Goal: Find specific page/section: Find specific page/section

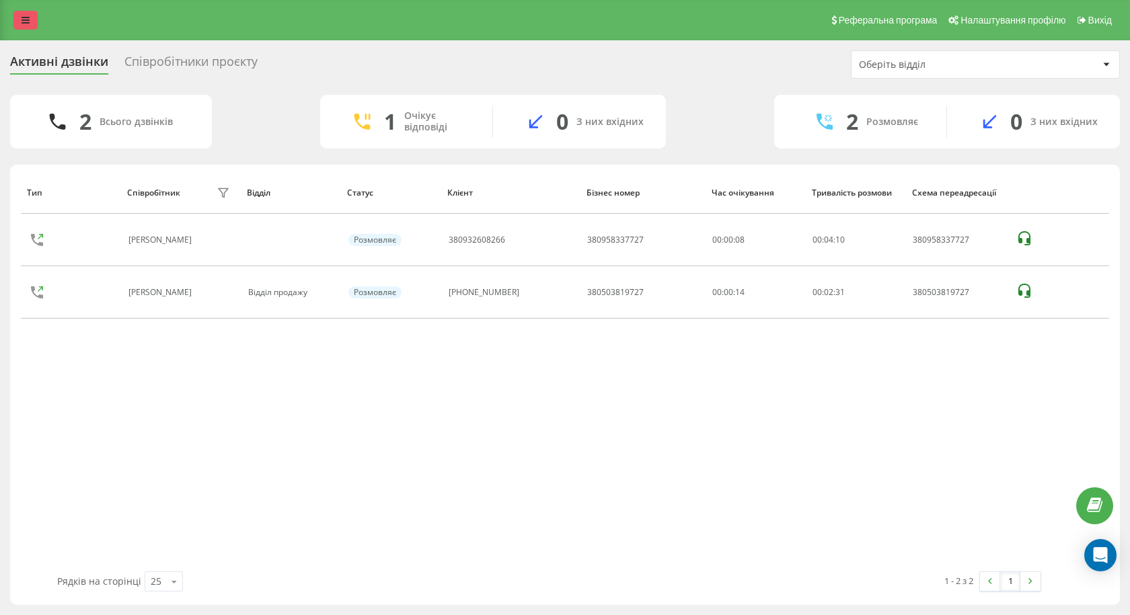
click at [24, 23] on icon at bounding box center [26, 19] width 8 height 9
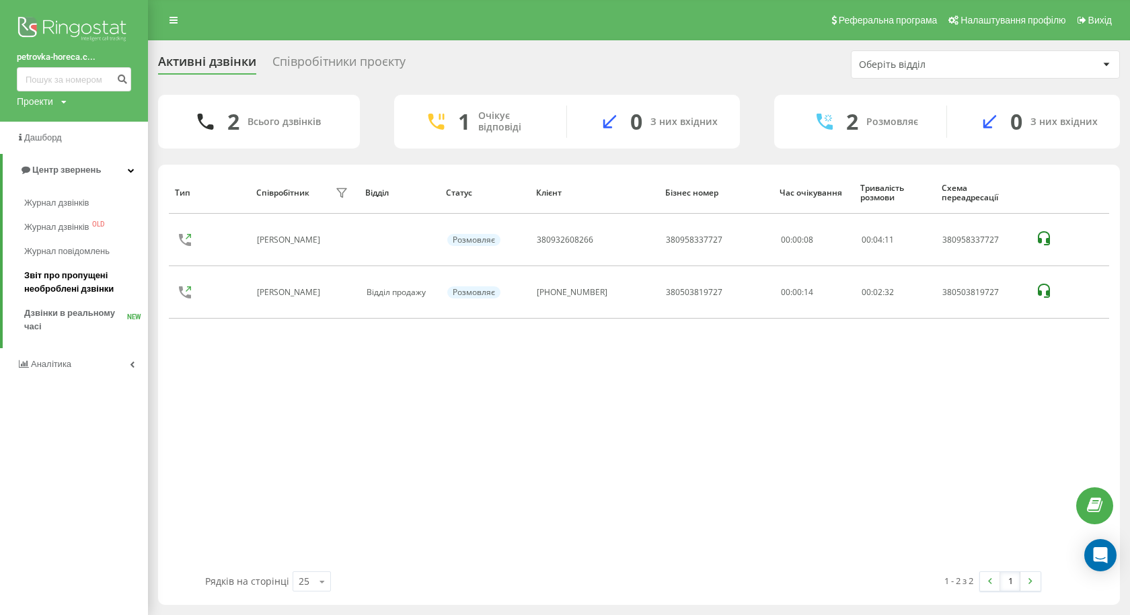
click at [106, 290] on span "Звіт про пропущені необроблені дзвінки" at bounding box center [82, 282] width 117 height 27
